Goal: Information Seeking & Learning: Learn about a topic

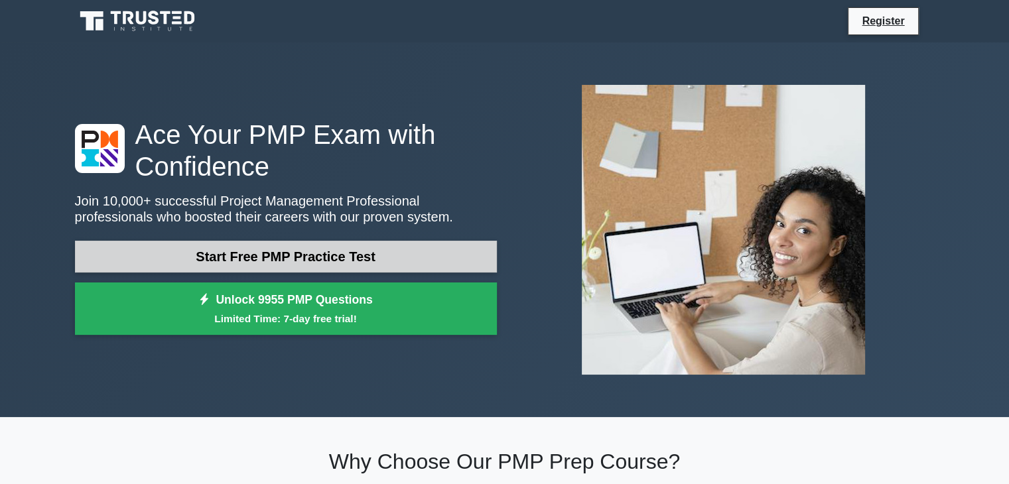
click at [208, 241] on link "Start Free PMP Practice Test" at bounding box center [286, 257] width 422 height 32
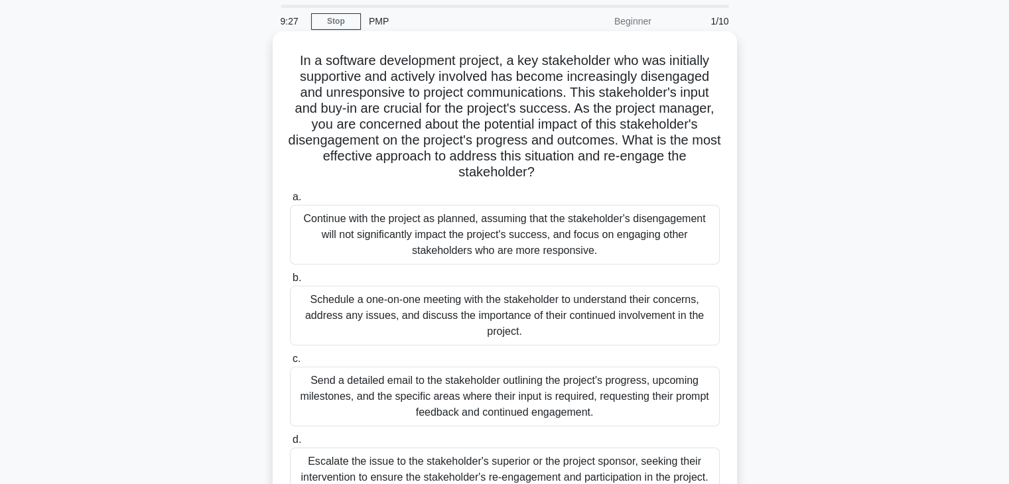
scroll to position [66, 0]
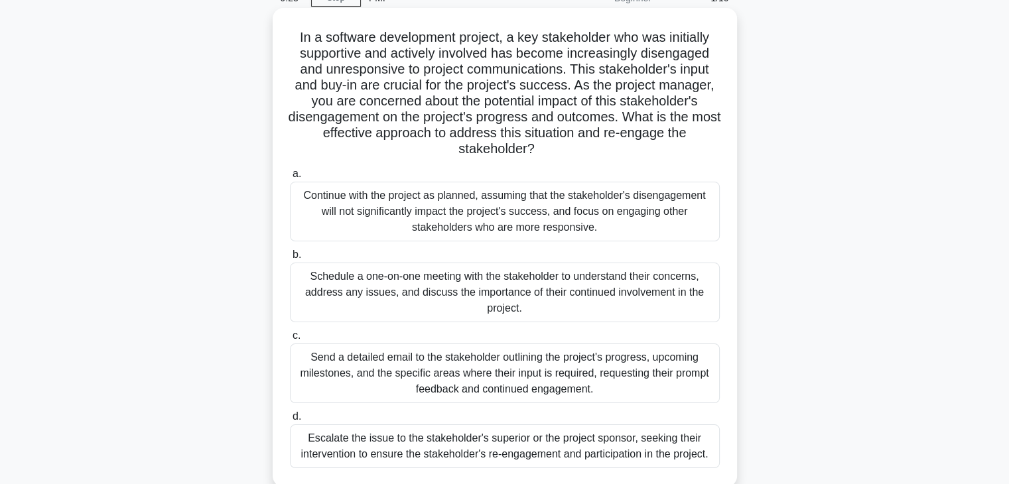
click at [451, 307] on div "Schedule a one-on-one meeting with the stakeholder to understand their concerns…" at bounding box center [505, 293] width 430 height 60
click at [290, 259] on input "b. Schedule a one-on-one meeting with the stakeholder to understand their conce…" at bounding box center [290, 255] width 0 height 9
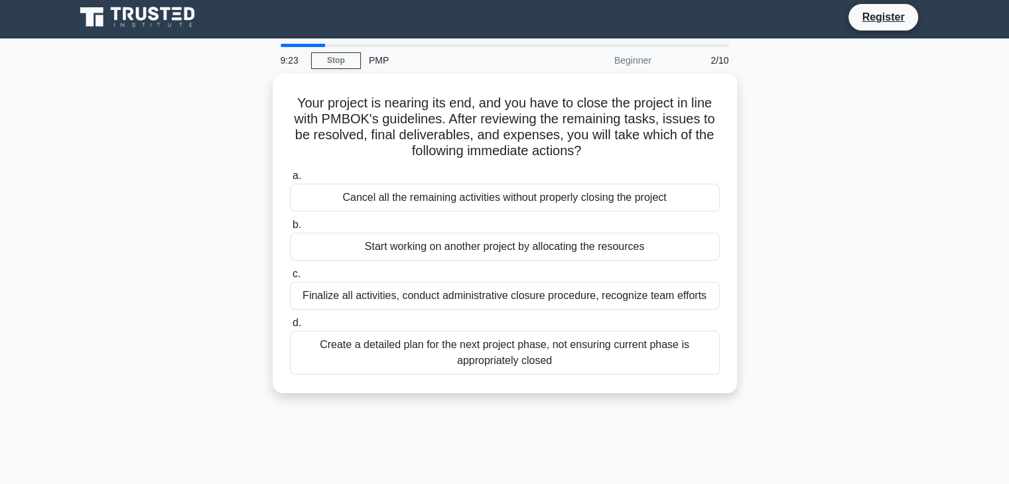
scroll to position [0, 0]
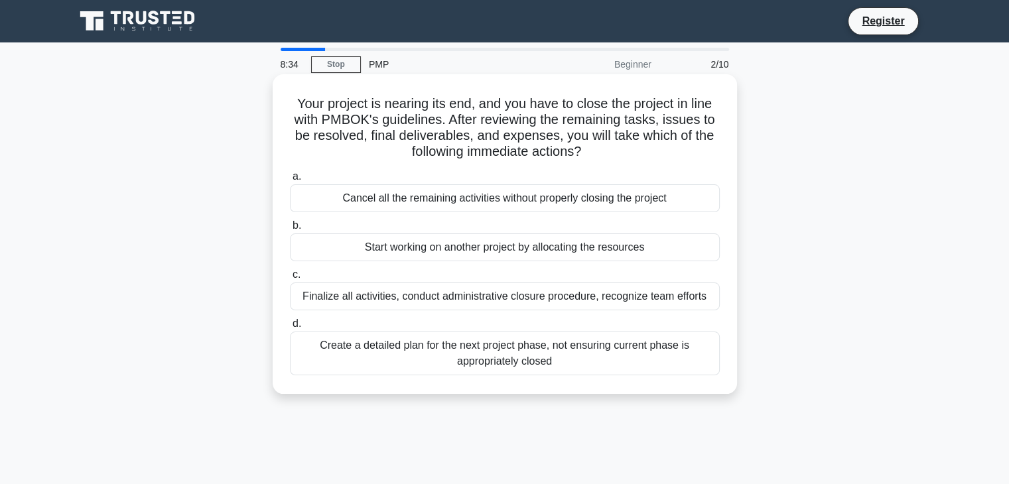
click at [600, 297] on div "Finalize all activities, conduct administrative closure procedure, recognize te…" at bounding box center [505, 297] width 430 height 28
click at [290, 279] on input "c. Finalize all activities, conduct administrative closure procedure, recognize…" at bounding box center [290, 275] width 0 height 9
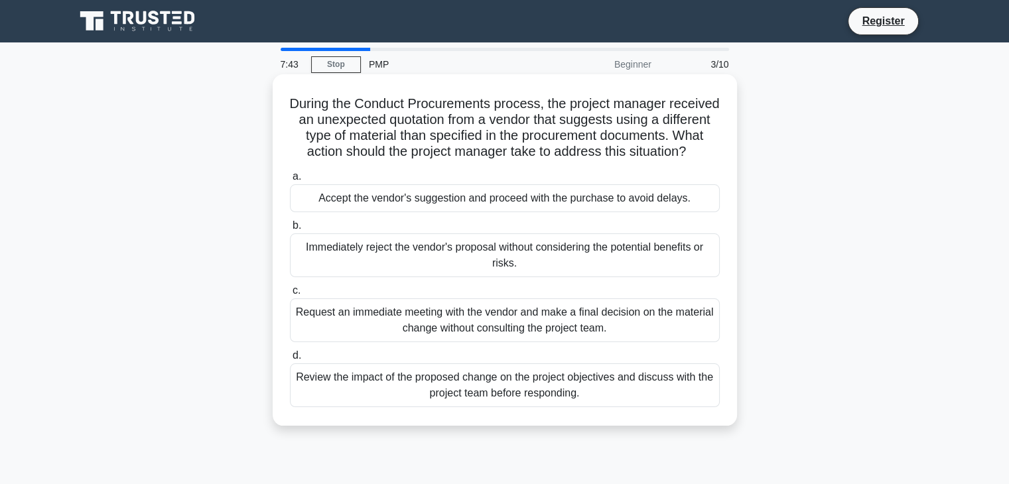
click at [589, 407] on div "Review the impact of the proposed change on the project objectives and discuss …" at bounding box center [505, 386] width 430 height 44
click at [290, 360] on input "d. Review the impact of the proposed change on the project objectives and discu…" at bounding box center [290, 356] width 0 height 9
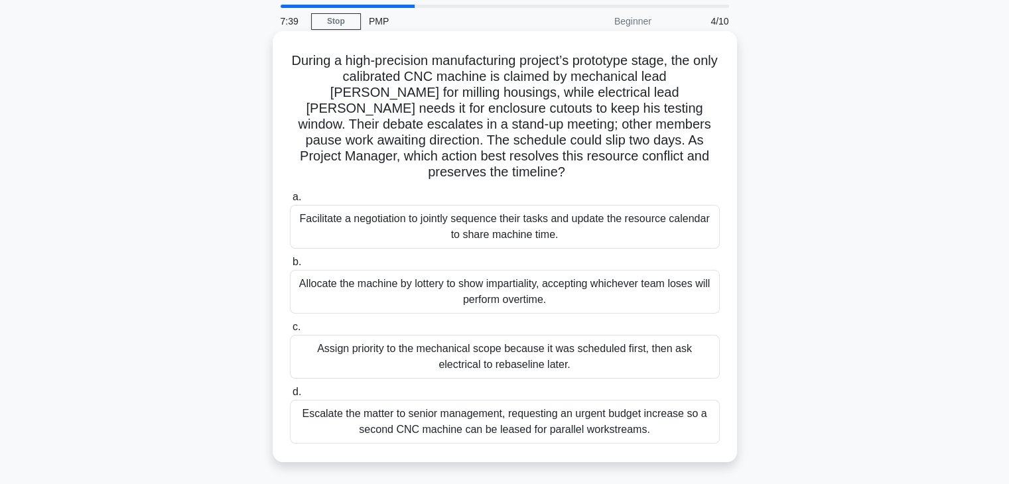
scroll to position [66, 0]
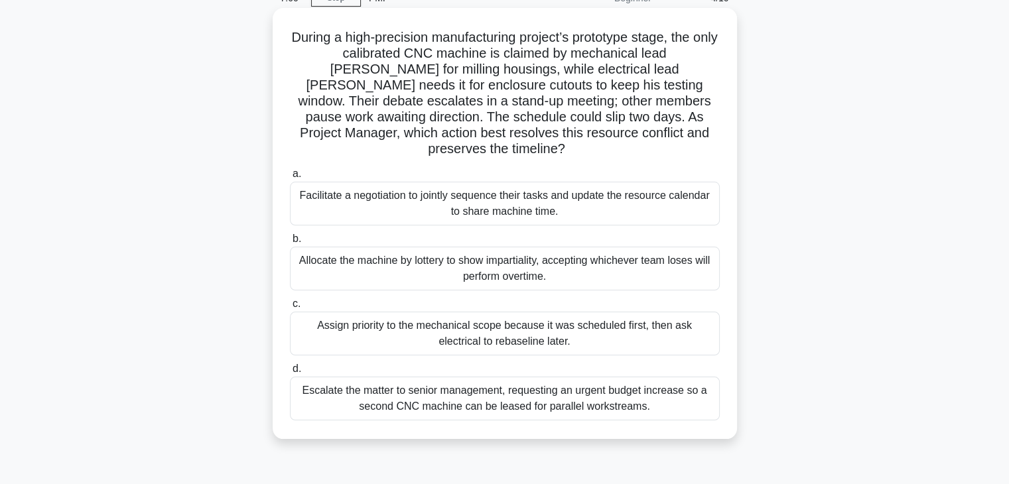
click at [583, 194] on div "Facilitate a negotiation to jointly sequence their tasks and update the resourc…" at bounding box center [505, 204] width 430 height 44
click at [290, 178] on input "a. Facilitate a negotiation to jointly sequence their tasks and update the reso…" at bounding box center [290, 174] width 0 height 9
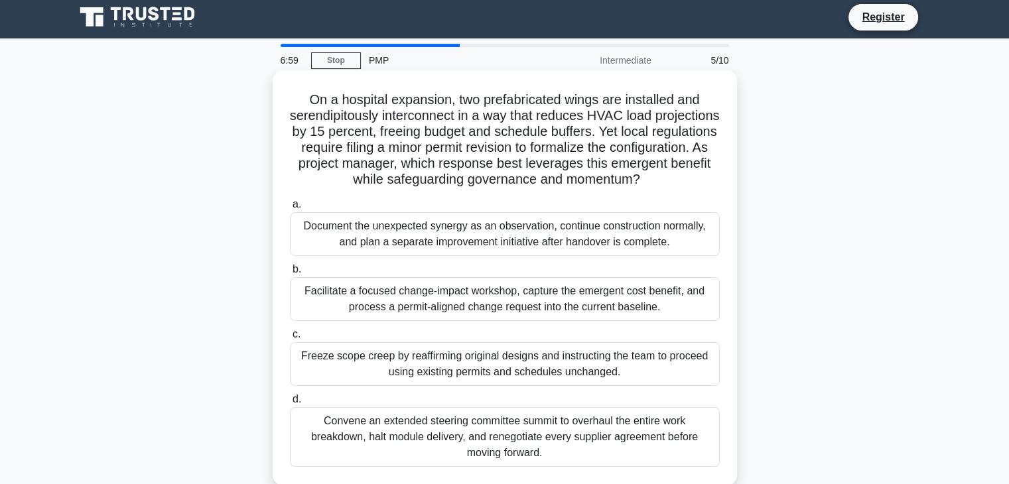
scroll to position [0, 0]
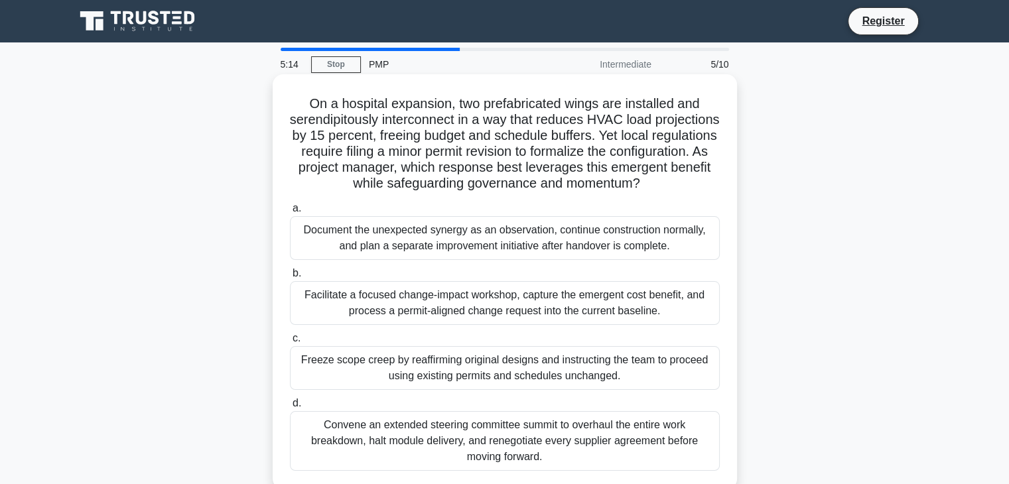
click at [541, 310] on div "Facilitate a focused change-impact workshop, capture the emergent cost benefit,…" at bounding box center [505, 303] width 430 height 44
click at [290, 278] on input "b. Facilitate a focused change-impact workshop, capture the emergent cost benef…" at bounding box center [290, 273] width 0 height 9
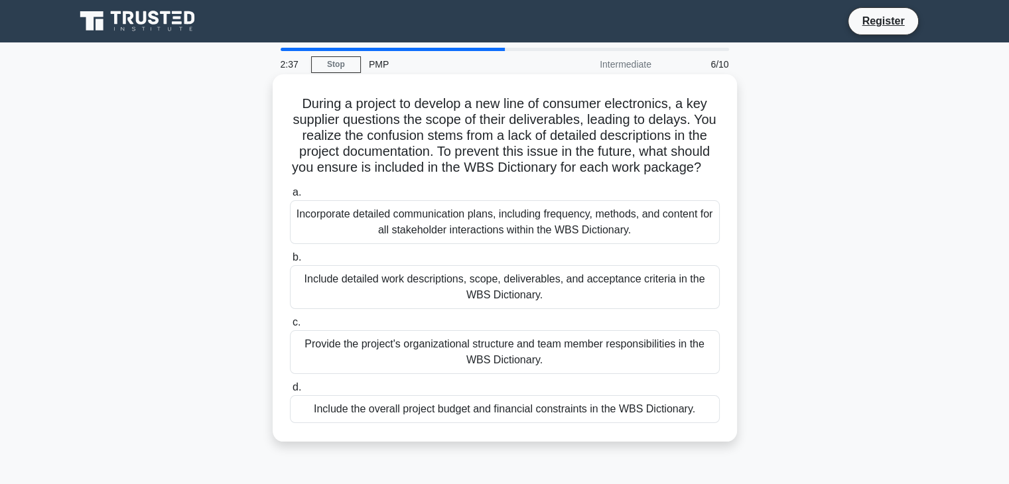
click at [543, 309] on div "Include detailed work descriptions, scope, deliverables, and acceptance criteri…" at bounding box center [505, 287] width 430 height 44
click at [290, 262] on input "b. Include detailed work descriptions, scope, deliverables, and acceptance crit…" at bounding box center [290, 257] width 0 height 9
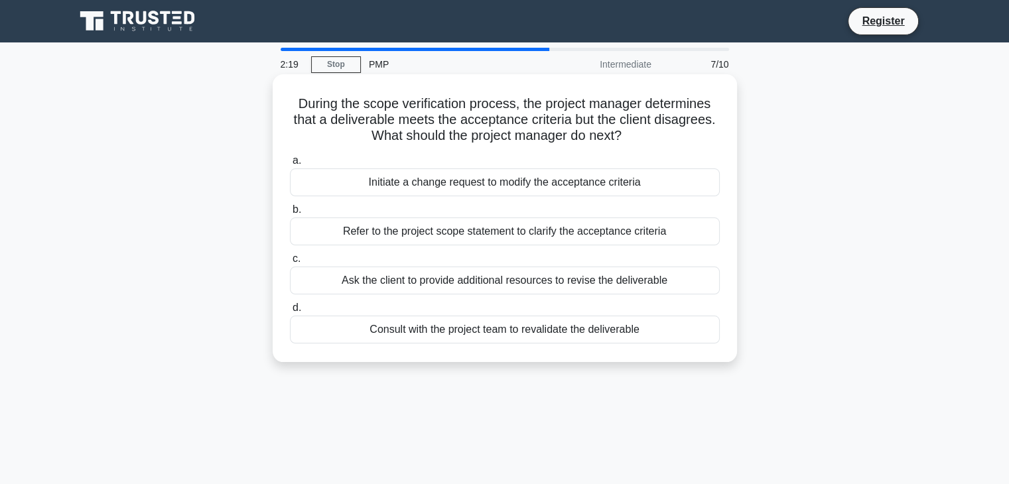
click at [548, 230] on div "Refer to the project scope statement to clarify the acceptance criteria" at bounding box center [505, 232] width 430 height 28
click at [290, 214] on input "b. Refer to the project scope statement to clarify the acceptance criteria" at bounding box center [290, 210] width 0 height 9
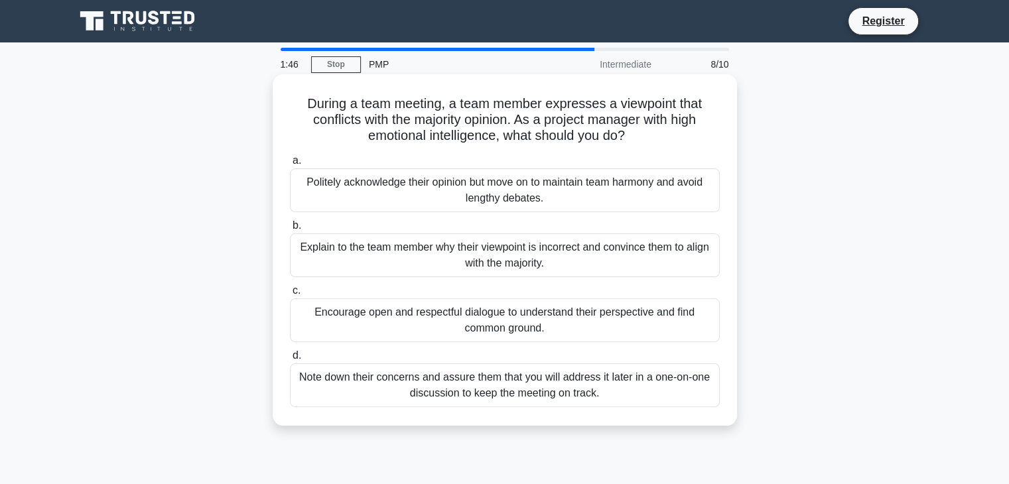
click at [486, 318] on div "Encourage open and respectful dialogue to understand their perspective and find…" at bounding box center [505, 321] width 430 height 44
click at [290, 295] on input "c. Encourage open and respectful dialogue to understand their perspective and f…" at bounding box center [290, 291] width 0 height 9
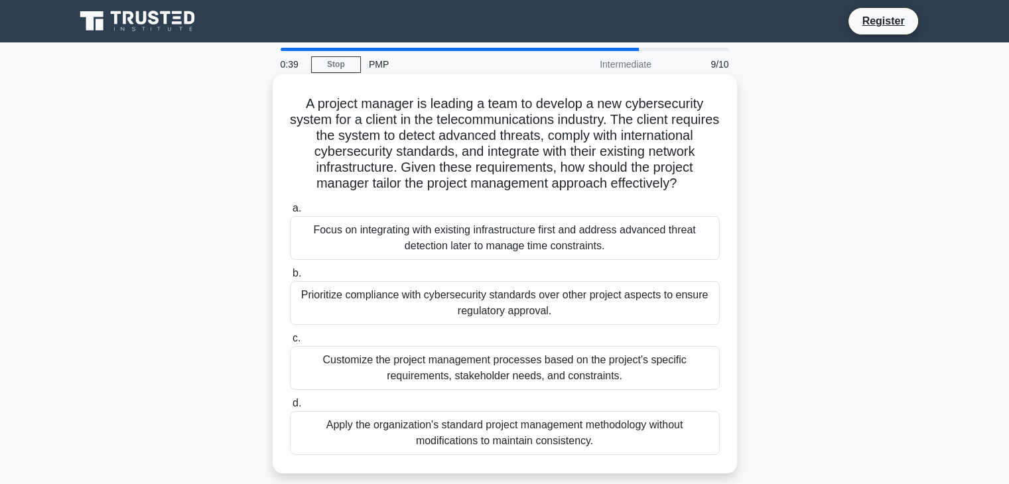
click at [600, 387] on div "Customize the project management processes based on the project's specific requ…" at bounding box center [505, 368] width 430 height 44
click at [290, 343] on input "c. Customize the project management processes based on the project's specific r…" at bounding box center [290, 338] width 0 height 9
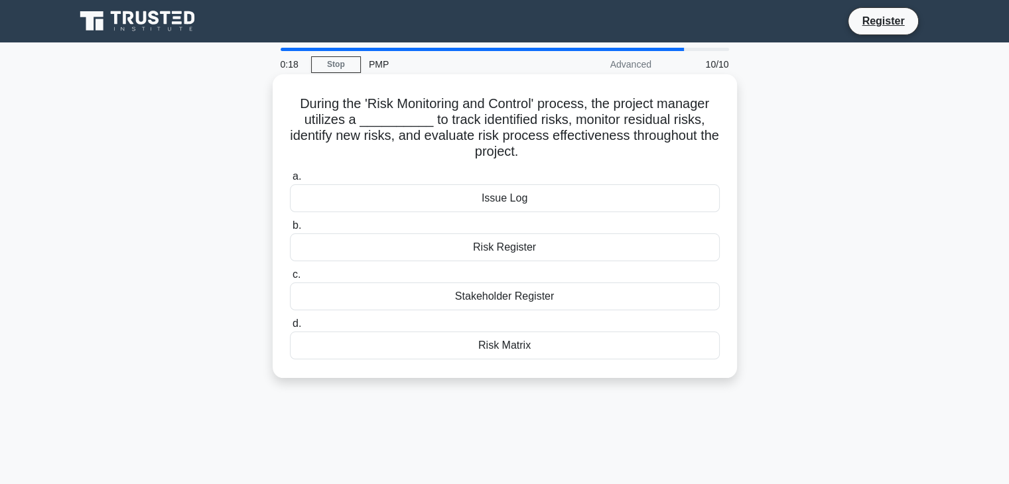
click at [571, 250] on div "Risk Register" at bounding box center [505, 248] width 430 height 28
click at [290, 230] on input "b. Risk Register" at bounding box center [290, 226] width 0 height 9
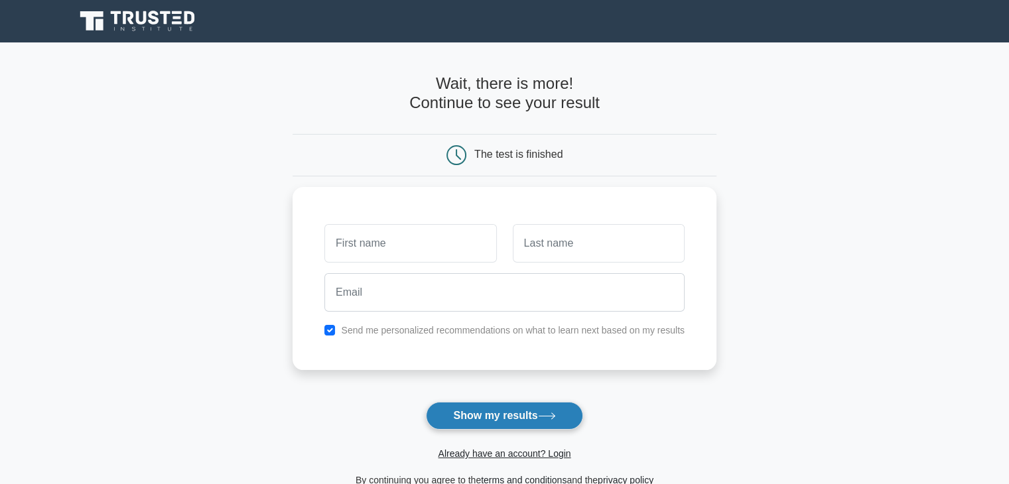
click at [523, 407] on button "Show my results" at bounding box center [504, 416] width 157 height 28
click at [329, 324] on input "checkbox" at bounding box center [329, 327] width 11 height 11
checkbox input "false"
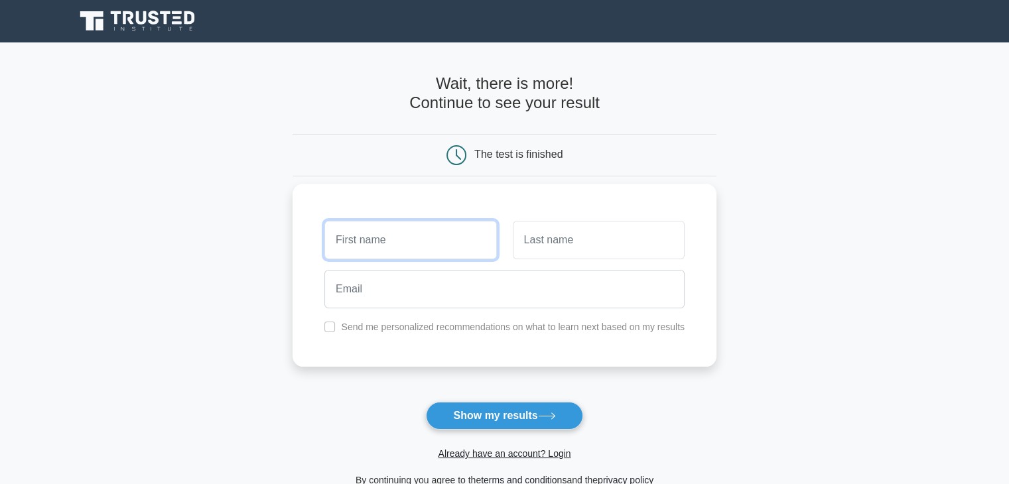
click at [364, 240] on input "text" at bounding box center [410, 240] width 172 height 38
type input "R"
click at [581, 218] on div at bounding box center [599, 240] width 188 height 49
click at [582, 234] on input "text" at bounding box center [599, 240] width 172 height 38
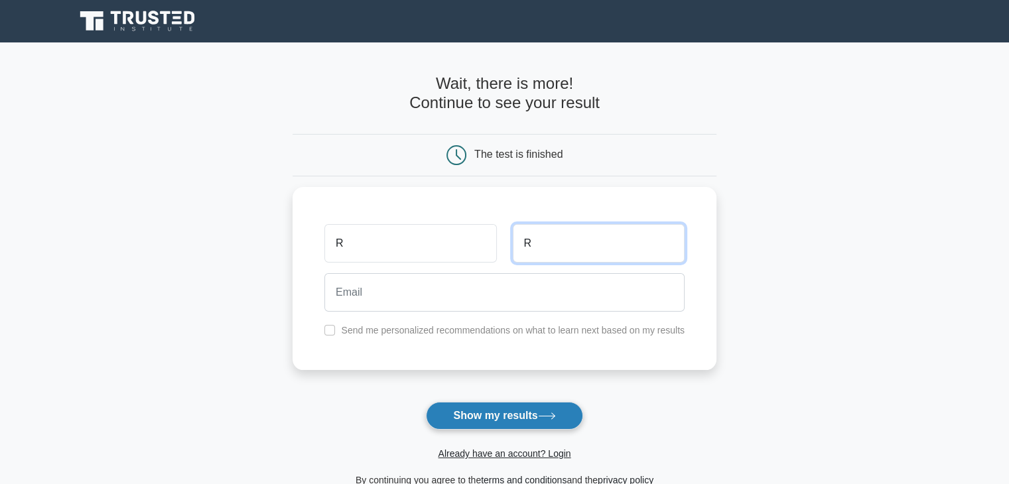
type input "R"
click at [527, 416] on button "Show my results" at bounding box center [504, 416] width 157 height 28
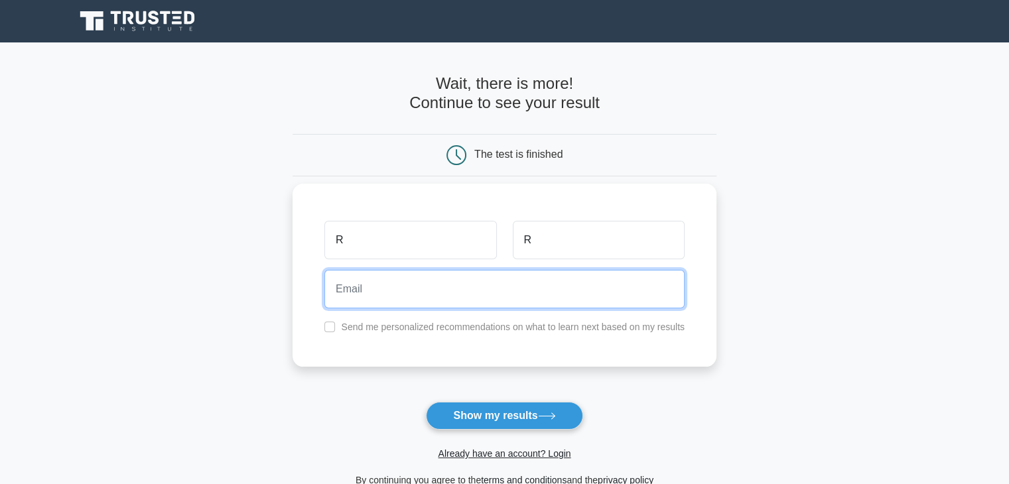
click at [379, 300] on input "email" at bounding box center [504, 289] width 360 height 38
type input "resmi.babu@gmail.com"
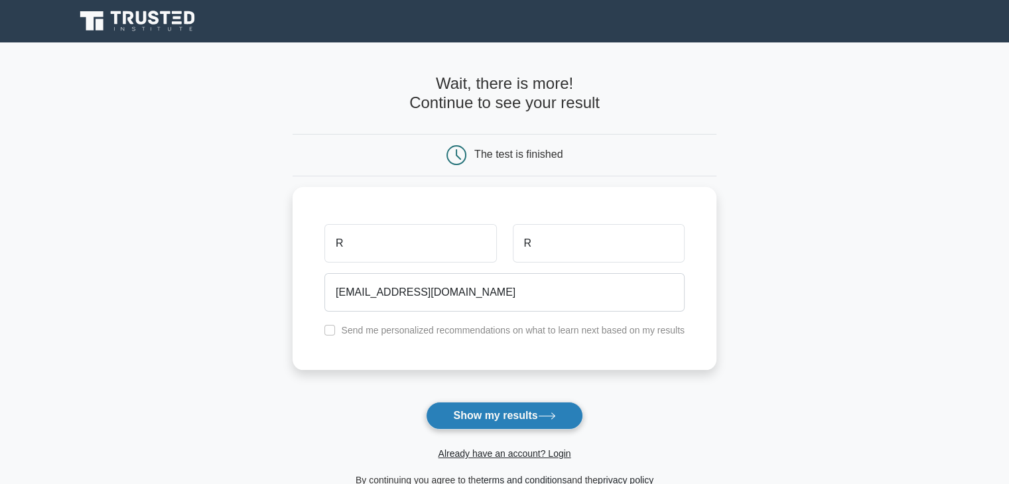
click at [463, 407] on button "Show my results" at bounding box center [504, 416] width 157 height 28
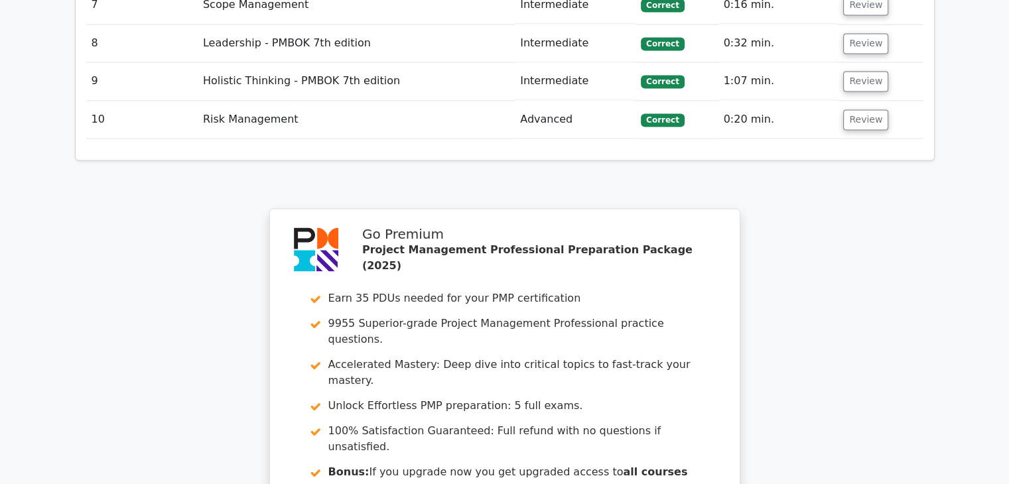
scroll to position [2359, 0]
